Goal: Browse casually

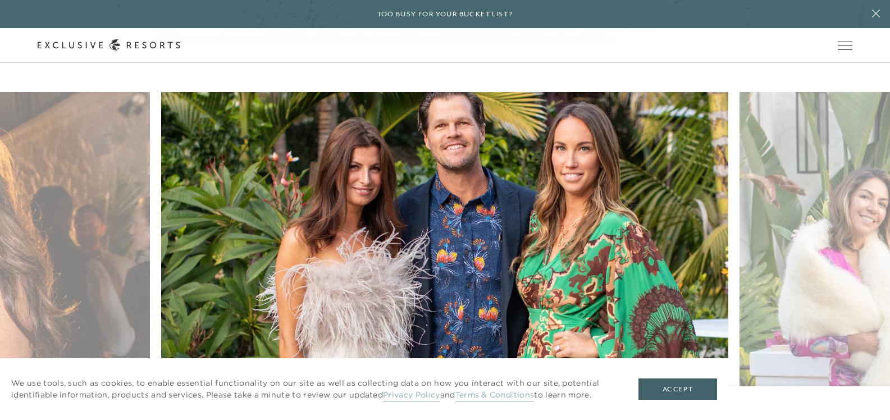
scroll to position [653, 0]
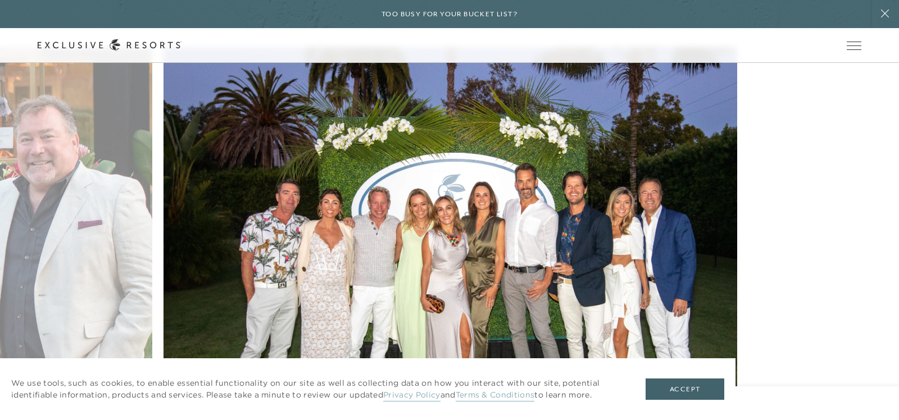
scroll to position [0, 0]
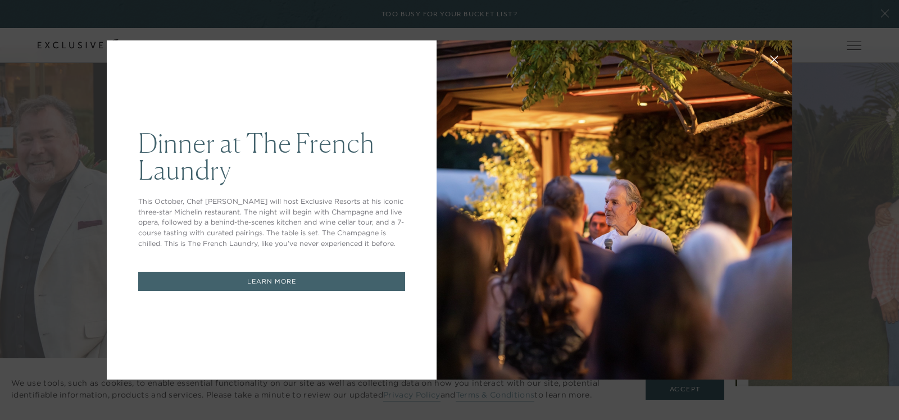
click at [770, 57] on icon at bounding box center [774, 60] width 8 height 8
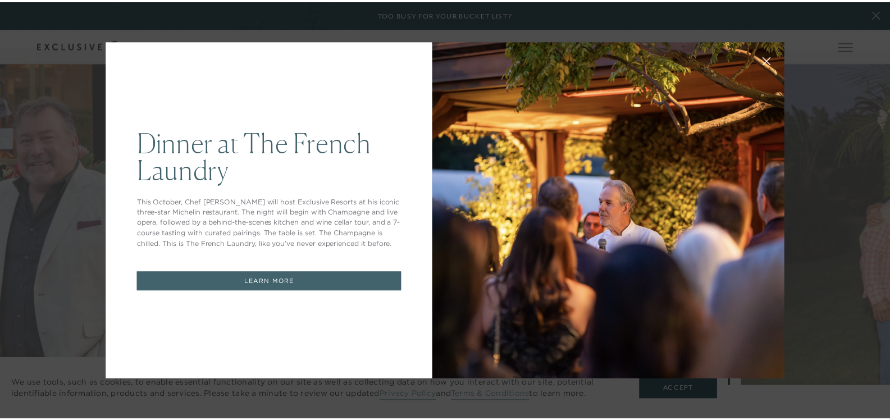
scroll to position [653, 0]
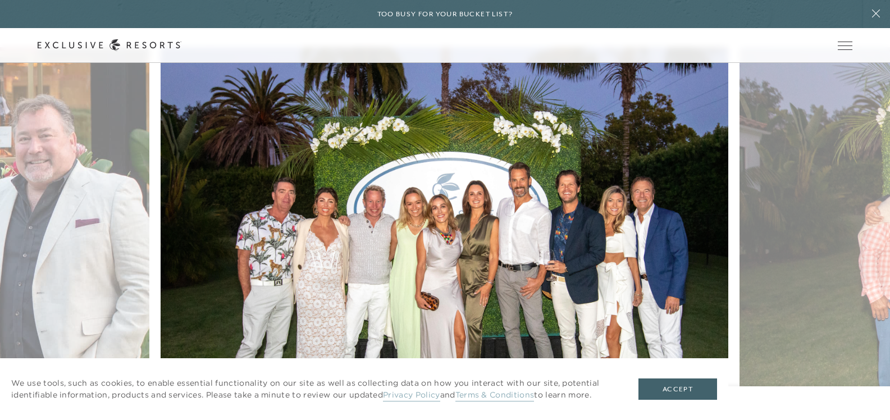
click at [378, 197] on figure "[PERSON_NAME], [PERSON_NAME], [PERSON_NAME], [PERSON_NAME], [PERSON_NAME] [PERS…" at bounding box center [445, 249] width 568 height 405
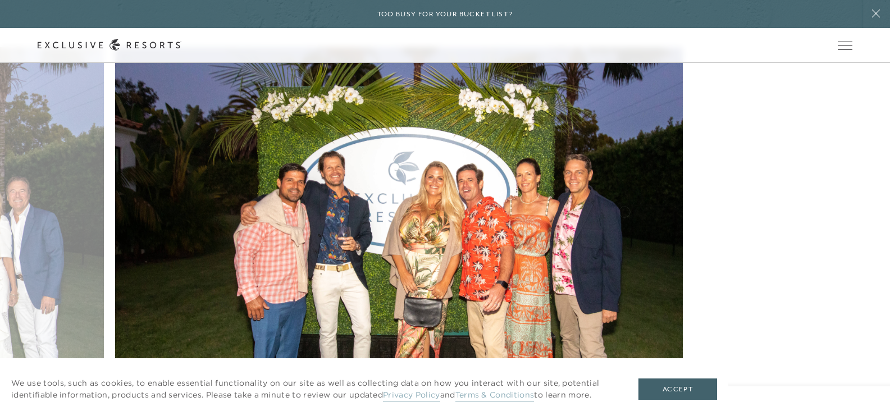
click at [486, 191] on figure "[PERSON_NAME], [PERSON_NAME], [PERSON_NAME], [PERSON_NAME], [PERSON_NAME] and […" at bounding box center [399, 244] width 568 height 394
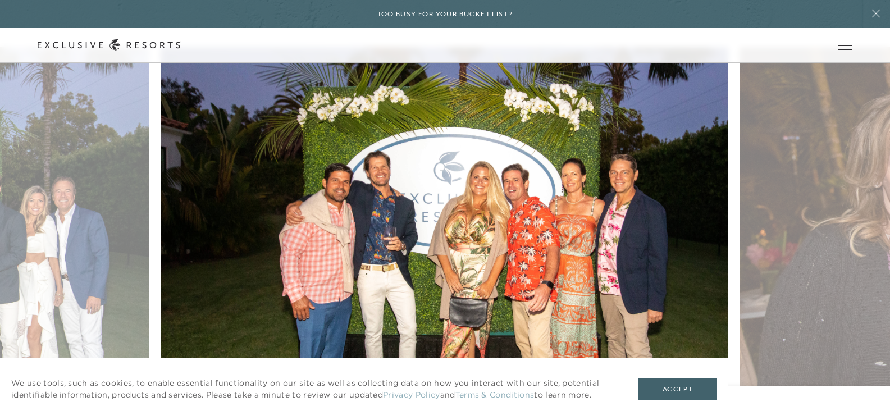
click at [399, 160] on figure "[PERSON_NAME], [PERSON_NAME], [PERSON_NAME], [PERSON_NAME], [PERSON_NAME] and […" at bounding box center [445, 244] width 568 height 394
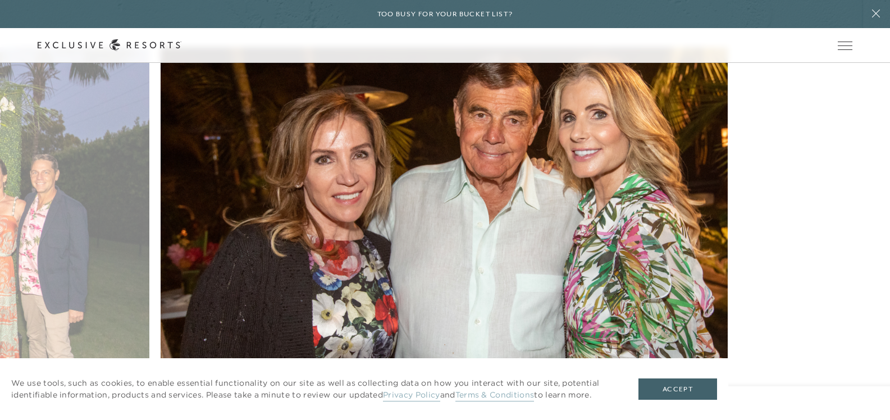
click at [352, 144] on figure "[PERSON_NAME], [PERSON_NAME] and [PERSON_NAME]" at bounding box center [445, 244] width 568 height 394
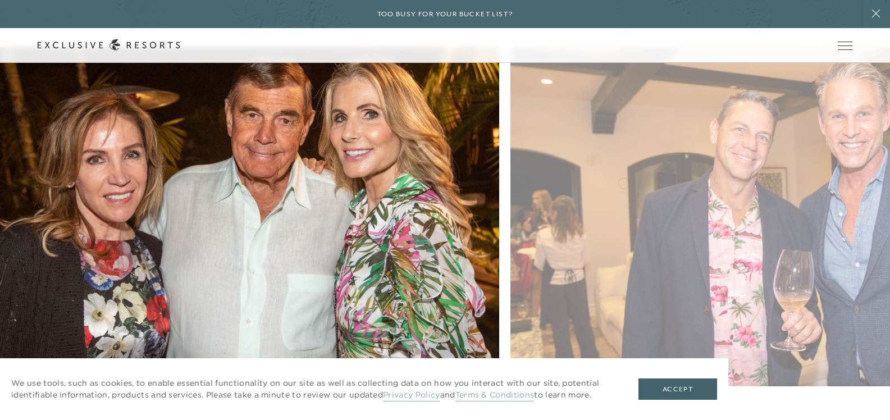
click at [374, 145] on figure "[PERSON_NAME], [PERSON_NAME] and [PERSON_NAME]" at bounding box center [216, 244] width 568 height 394
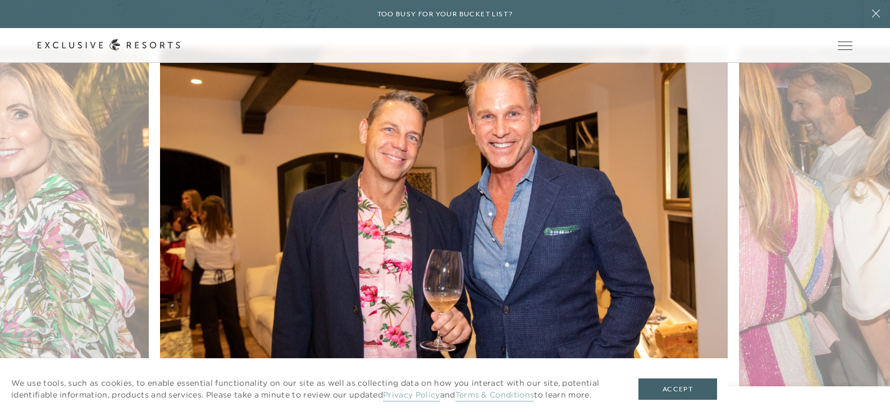
click at [404, 136] on figure "[PERSON_NAME] and [PERSON_NAME] [PERSON_NAME]" at bounding box center [444, 244] width 568 height 394
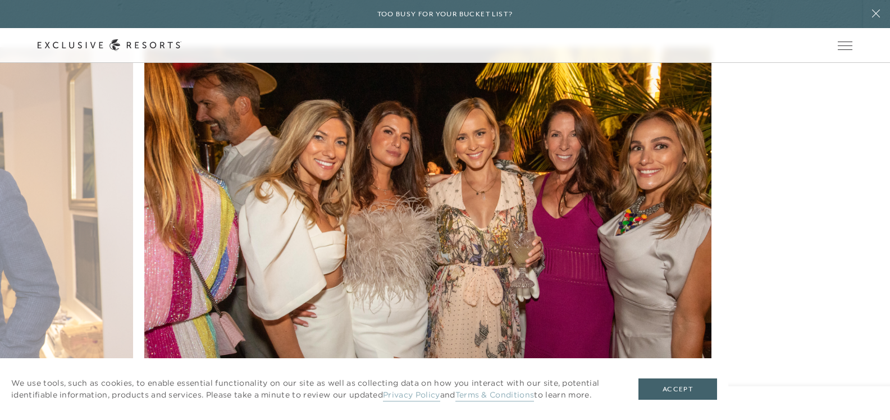
click at [262, 145] on figure "[PERSON_NAME], [PERSON_NAME], [PERSON_NAME], [PERSON_NAME] [PERSON_NAME]" at bounding box center [428, 244] width 568 height 394
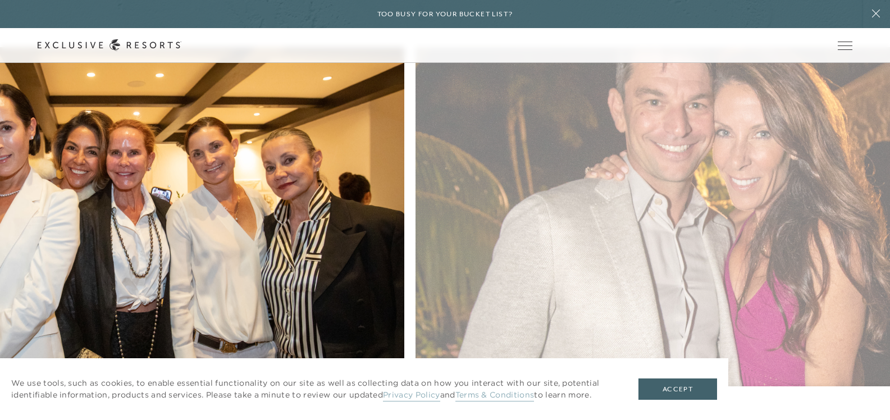
click at [143, 144] on figure "[PERSON_NAME], [PERSON_NAME], [PERSON_NAME], [PERSON_NAME] [PERSON_NAME]" at bounding box center [121, 244] width 568 height 394
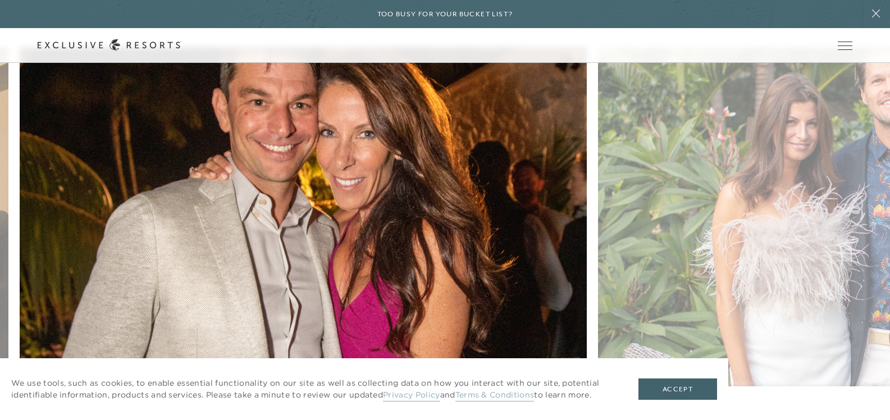
click at [325, 145] on figure "[PERSON_NAME], [PERSON_NAME]" at bounding box center [304, 244] width 568 height 394
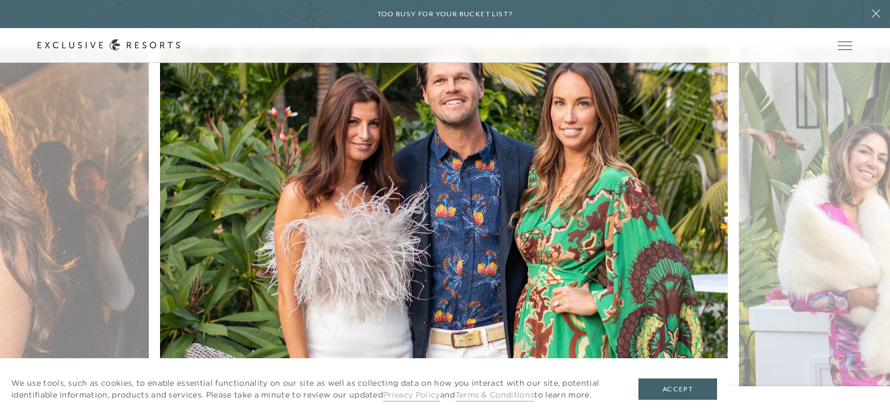
click at [462, 206] on figure "[PERSON_NAME], [PERSON_NAME] and [PERSON_NAME]" at bounding box center [444, 244] width 568 height 394
